Goal: Information Seeking & Learning: Learn about a topic

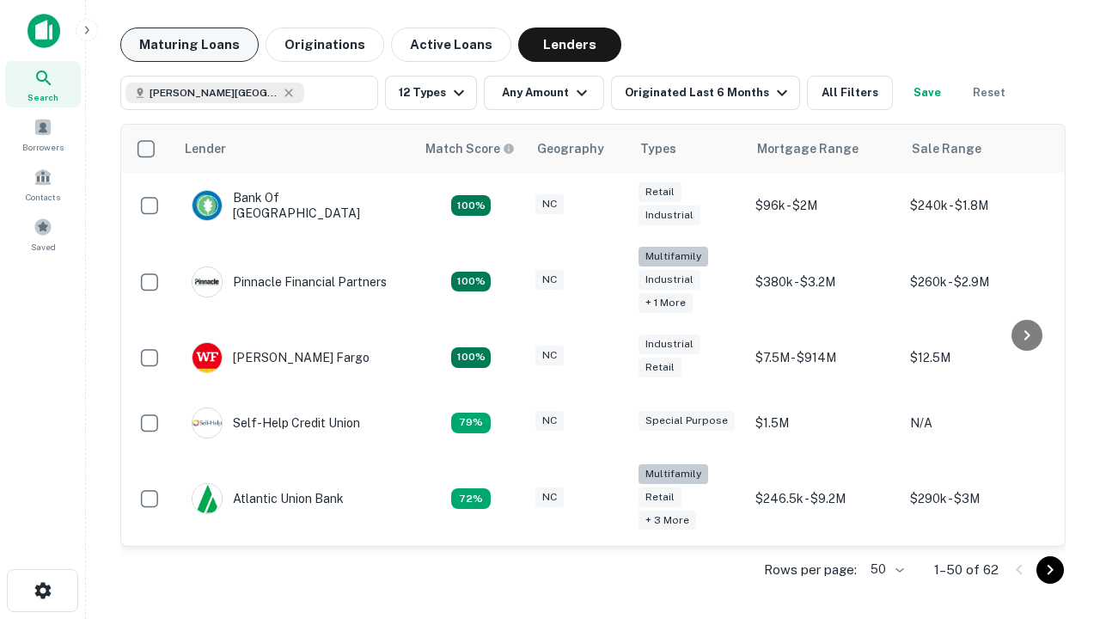
click at [189, 45] on button "Maturing Loans" at bounding box center [189, 44] width 138 height 34
